Goal: Find specific page/section: Find specific page/section

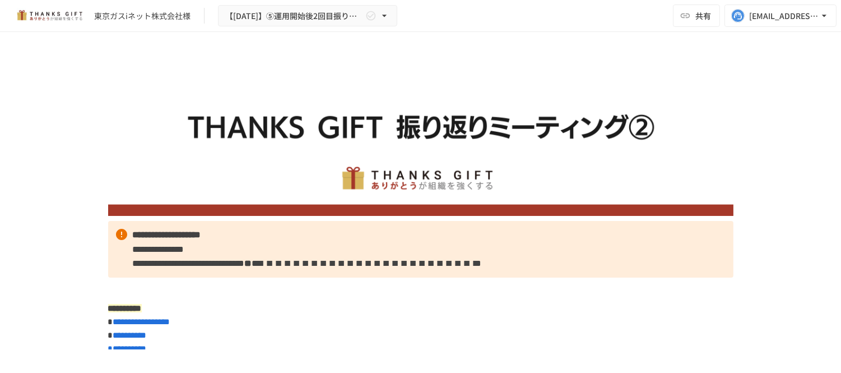
scroll to position [819, 0]
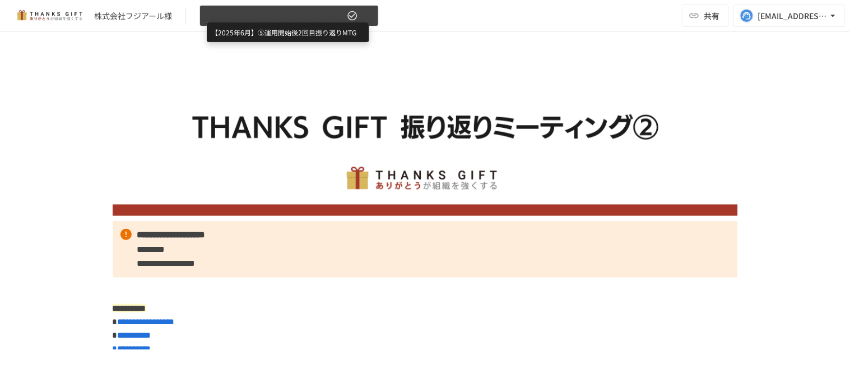
click at [320, 17] on span "【2025年6月】⑤運用開始後2回目振り返りMTG" at bounding box center [276, 16] width 138 height 14
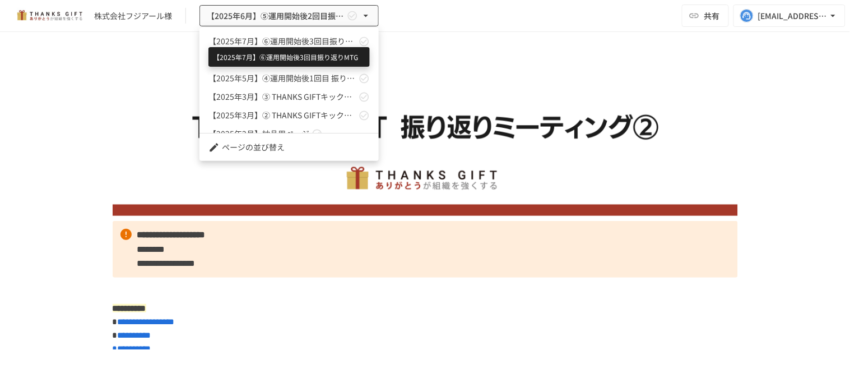
click at [310, 40] on span "【2025年7月】⑥運用開始後3回目振り返りMTG" at bounding box center [283, 41] width 148 height 12
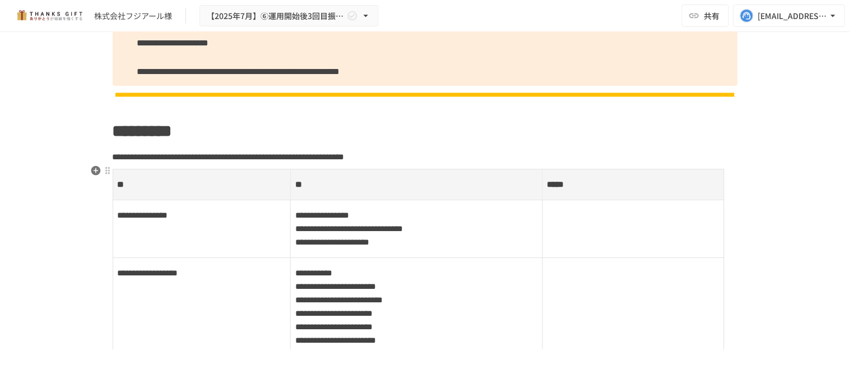
scroll to position [1090, 0]
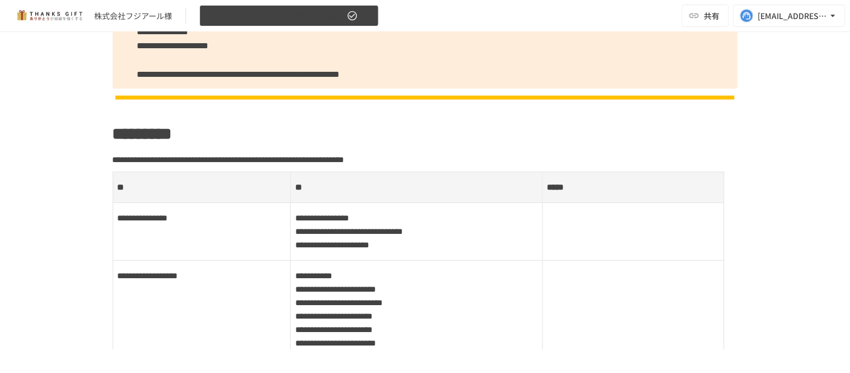
click at [298, 19] on span "【2025年7月】⑥運用開始後3回目振り返りMTG" at bounding box center [276, 16] width 138 height 14
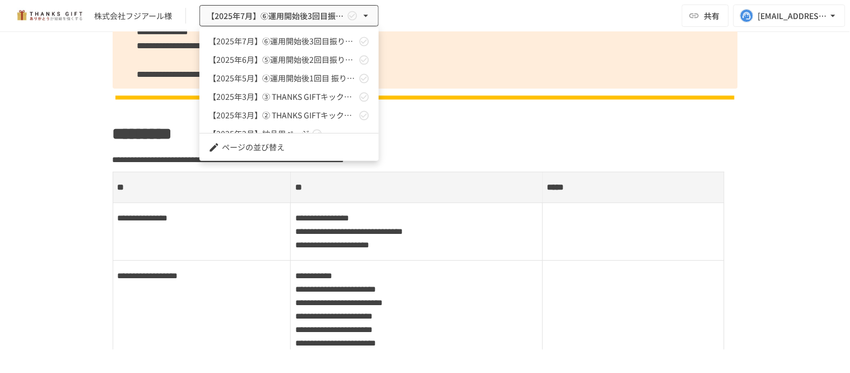
click at [427, 165] on div at bounding box center [425, 186] width 850 height 373
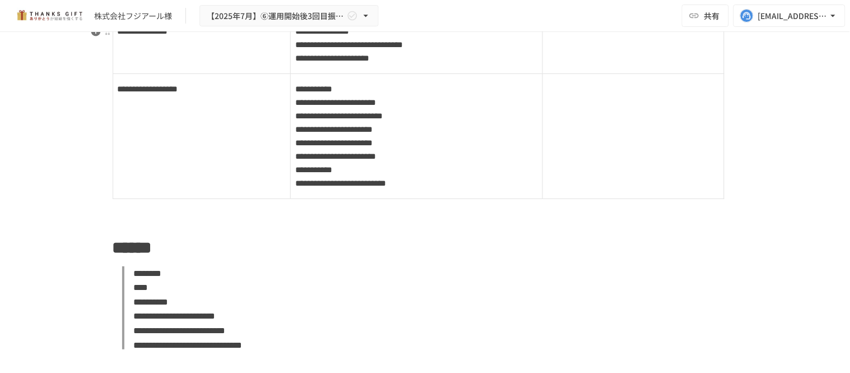
scroll to position [1215, 0]
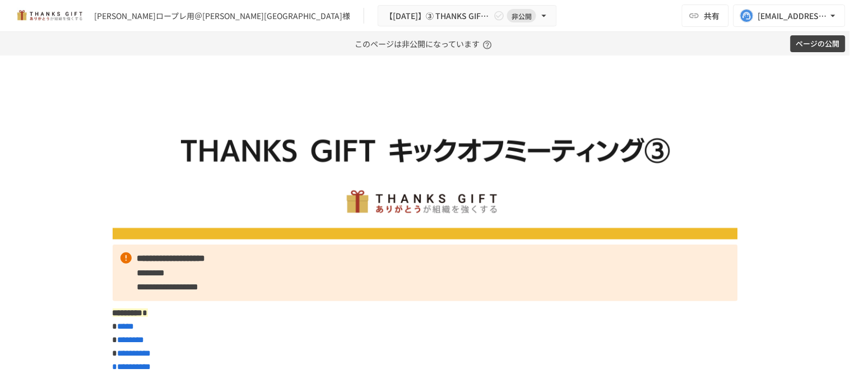
scroll to position [196, 0]
